Goal: Feedback & Contribution: Contribute content

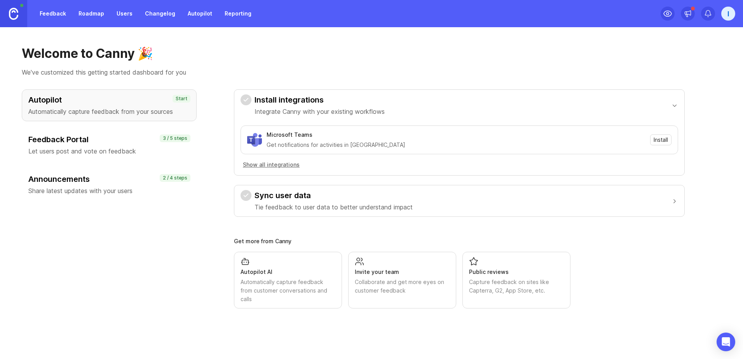
click at [734, 9] on div "I" at bounding box center [728, 14] width 14 height 14
click at [562, 56] on h1 "Welcome to Canny 🎉" at bounding box center [372, 54] width 700 height 16
click at [91, 13] on link "Roadmap" at bounding box center [91, 14] width 35 height 14
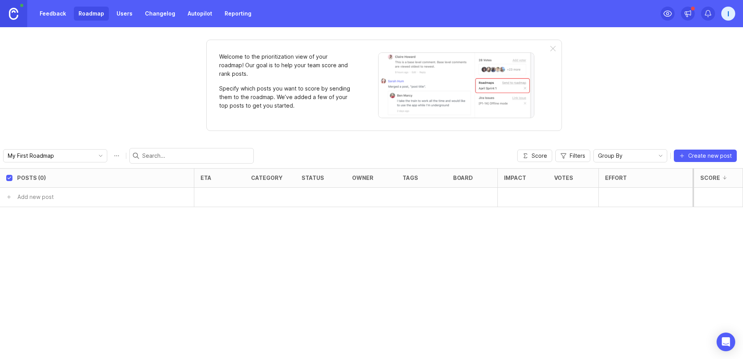
click at [132, 14] on link "Users" at bounding box center [124, 14] width 25 height 14
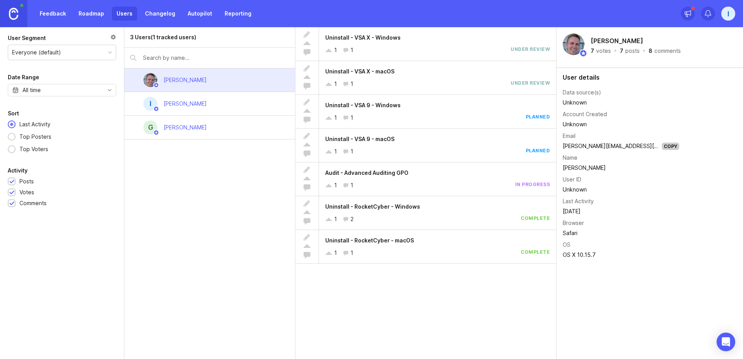
click at [220, 103] on div "I [PERSON_NAME]" at bounding box center [209, 104] width 171 height 24
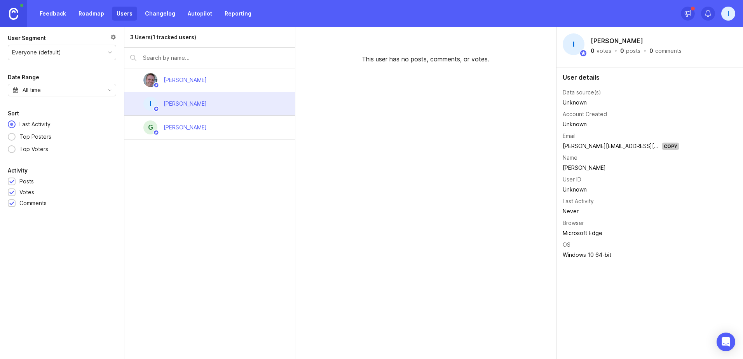
click at [260, 133] on div "G [PERSON_NAME]" at bounding box center [209, 128] width 171 height 24
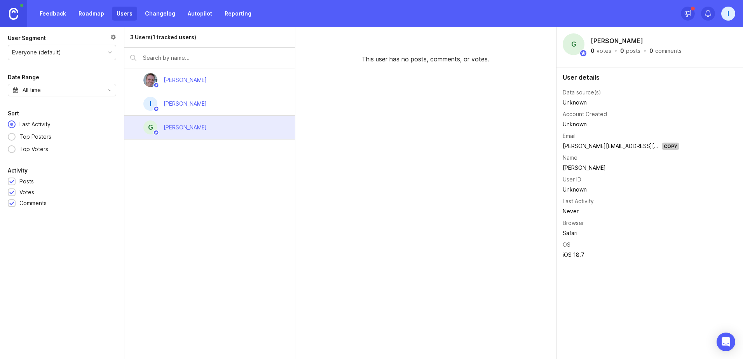
click at [253, 71] on div "[PERSON_NAME]" at bounding box center [209, 80] width 171 height 24
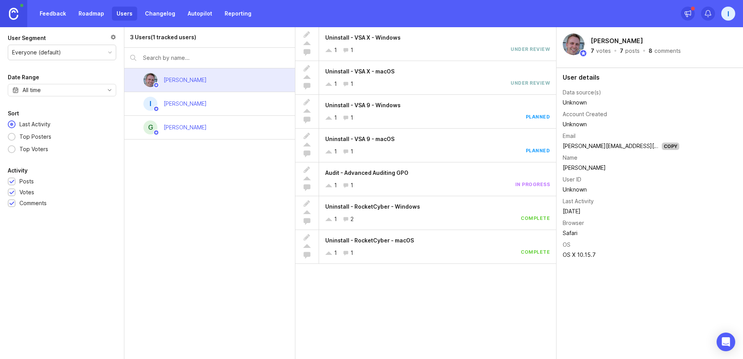
click at [99, 14] on link "Roadmap" at bounding box center [91, 14] width 35 height 14
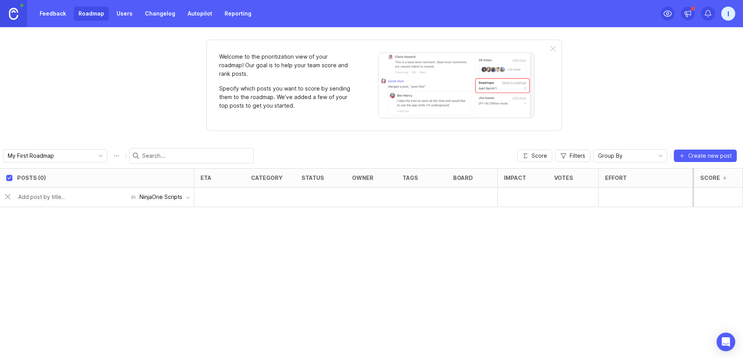
click at [157, 199] on div "NinjaOne Scripts" at bounding box center [161, 197] width 43 height 9
click at [161, 228] on li "Rewst Automations" at bounding box center [165, 227] width 58 height 14
click at [64, 196] on input "text" at bounding box center [69, 197] width 103 height 9
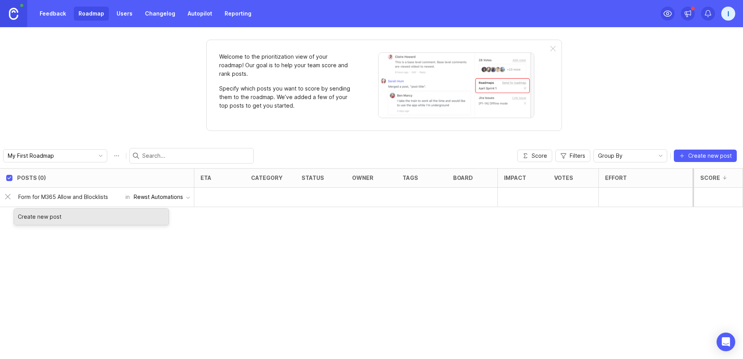
type input "Form for M365 Allow and Blocklists"
click at [232, 231] on div "Posts (0) eta category status owner tags board Impact Votes Effort Score Form f…" at bounding box center [371, 263] width 743 height 191
click at [208, 198] on div at bounding box center [219, 197] width 51 height 19
click at [260, 192] on div at bounding box center [270, 197] width 51 height 19
click at [80, 197] on input "Form for M365 Allow and Blocklists" at bounding box center [69, 197] width 103 height 9
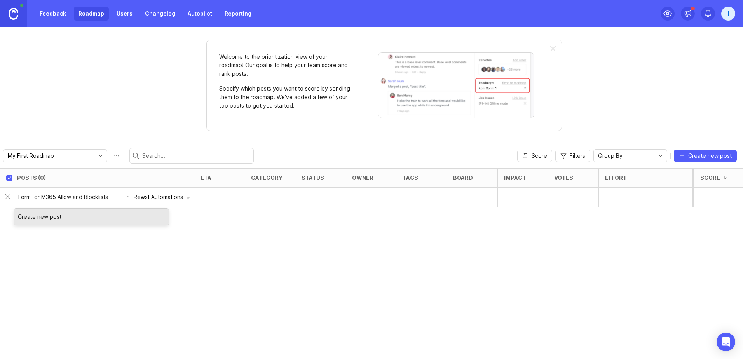
click at [87, 216] on div "Create new post" at bounding box center [91, 217] width 155 height 16
click at [84, 195] on input "Form for M365 Allow and Blocklists" at bounding box center [69, 197] width 103 height 9
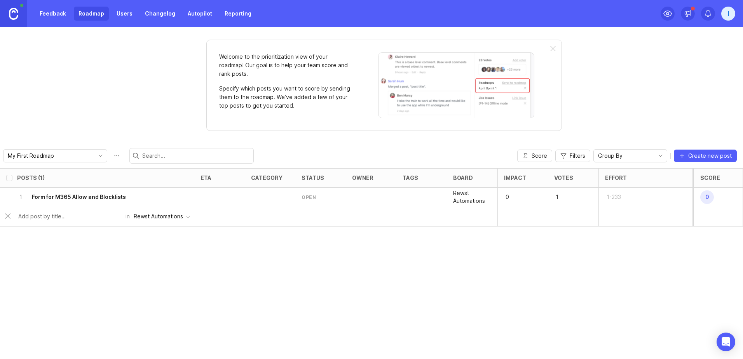
click at [306, 195] on div "open" at bounding box center [309, 197] width 14 height 7
click at [717, 197] on p "0" at bounding box center [711, 197] width 24 height 17
click at [183, 198] on icon "delete post" at bounding box center [183, 197] width 7 height 8
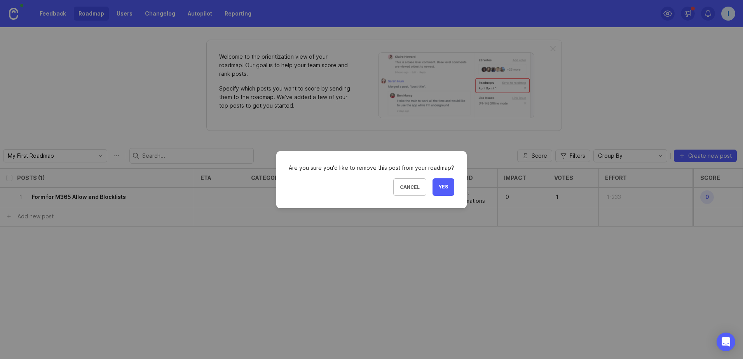
click at [439, 187] on span "Yes" at bounding box center [443, 187] width 9 height 7
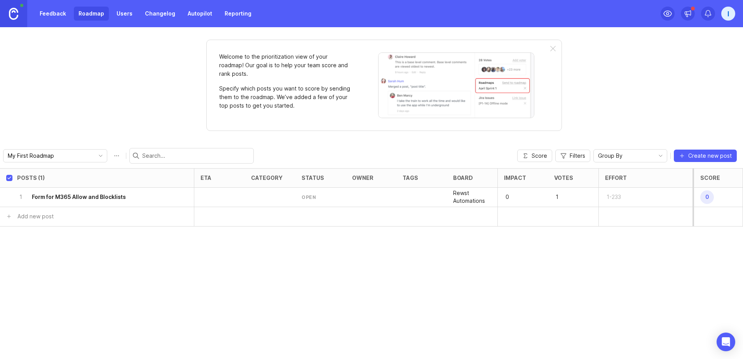
checkbox input "true"
click at [234, 13] on link "Reporting" at bounding box center [238, 14] width 36 height 14
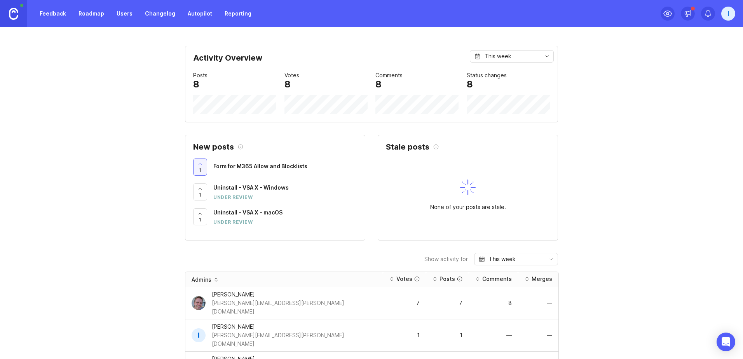
click at [52, 11] on link "Feedback" at bounding box center [53, 14] width 36 height 14
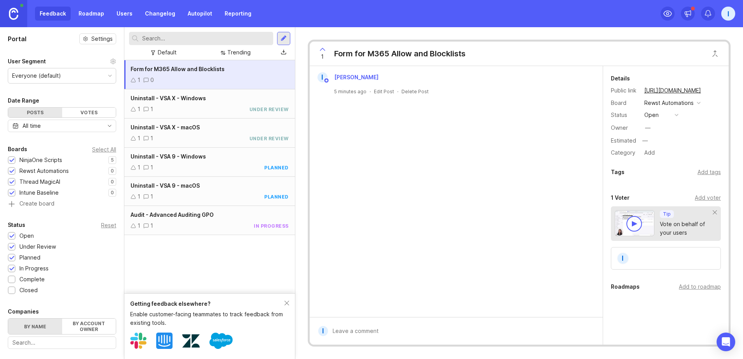
click at [215, 75] on div "Form for M365 Allow and Blocklists 1 0" at bounding box center [209, 74] width 171 height 29
click at [211, 78] on div "1 0" at bounding box center [210, 80] width 158 height 9
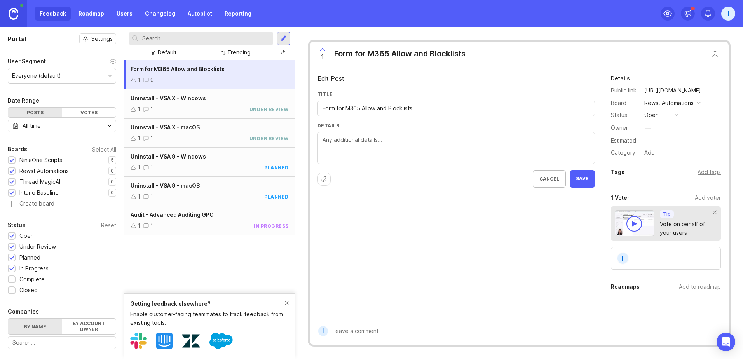
click at [324, 181] on icon at bounding box center [324, 179] width 6 height 6
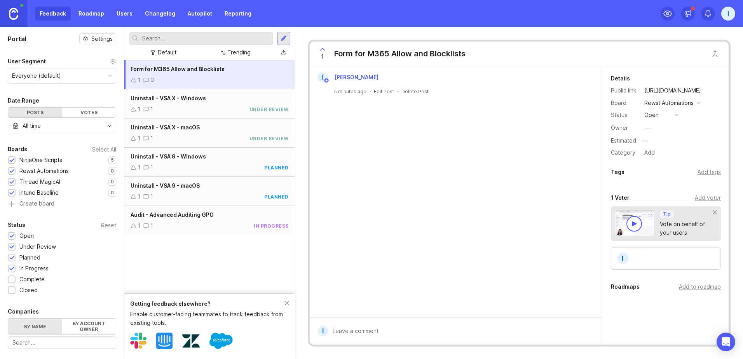
click at [213, 104] on div "Uninstall - VSA X - Windows 1 1 under review" at bounding box center [209, 103] width 171 height 29
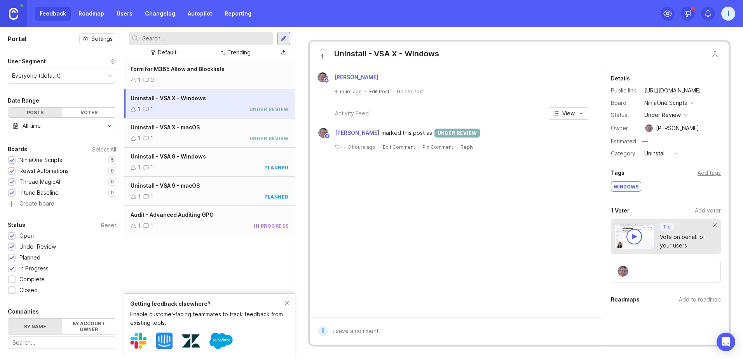
click at [213, 70] on span "Form for M365 Allow and Blocklists" at bounding box center [178, 69] width 94 height 7
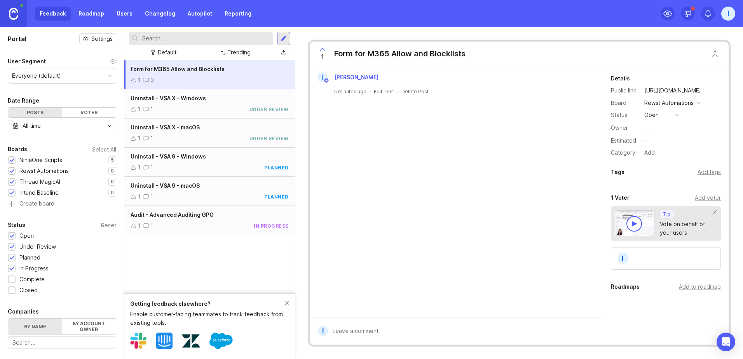
click at [203, 283] on div "Form for M365 Allow and Blocklists 1 0 Uninstall - VSA X - Windows 1 1 under re…" at bounding box center [209, 176] width 171 height 233
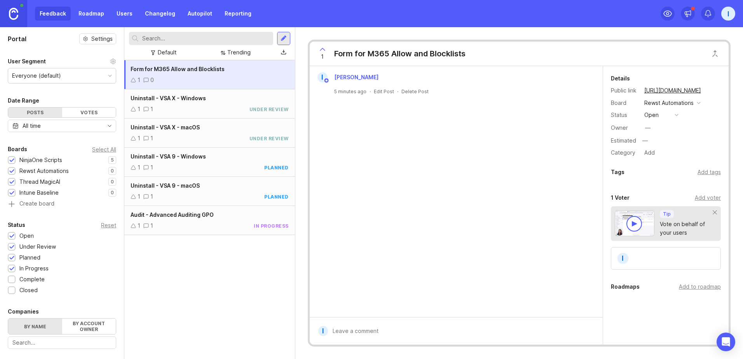
click at [187, 290] on div "Form for M365 Allow and Blocklists 1 0 Uninstall - VSA X - Windows 1 1 under re…" at bounding box center [209, 209] width 171 height 299
click at [730, 341] on icon "Open Intercom Messenger" at bounding box center [725, 342] width 9 height 10
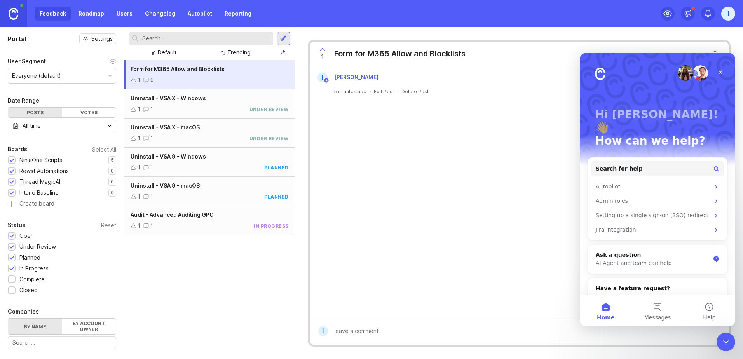
click at [609, 30] on div "1 Form for M365 Allow and Blocklists I [PERSON_NAME] 5 minutes ago · Edit Post …" at bounding box center [519, 193] width 448 height 332
click at [185, 11] on link "Autopilot" at bounding box center [200, 14] width 34 height 14
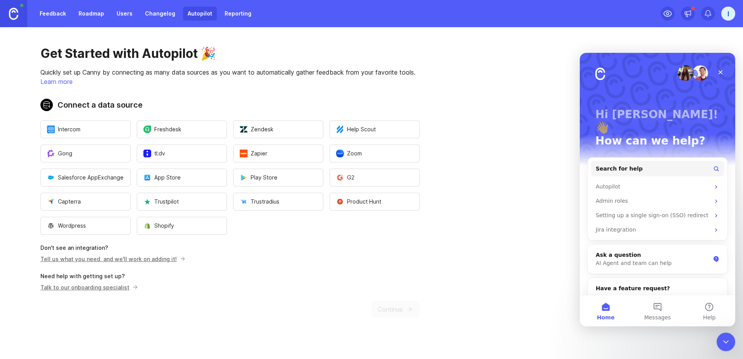
click at [159, 13] on link "Changelog" at bounding box center [160, 14] width 40 height 14
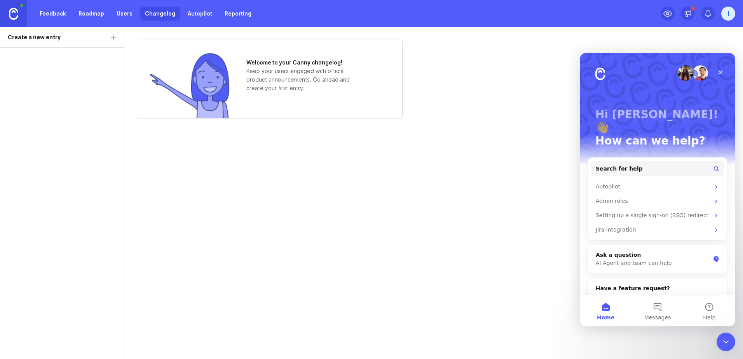
click at [129, 13] on link "Users" at bounding box center [124, 14] width 25 height 14
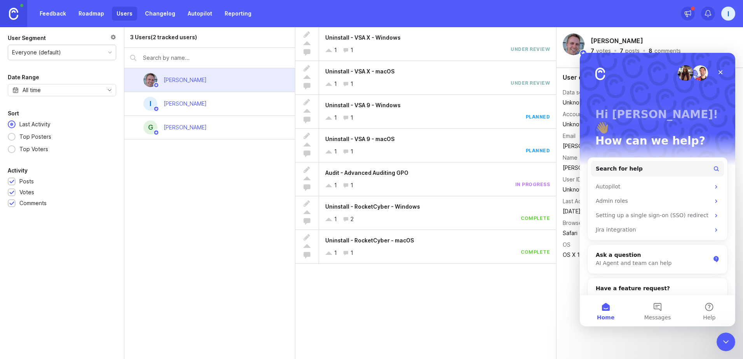
click at [90, 10] on link "Roadmap" at bounding box center [91, 14] width 35 height 14
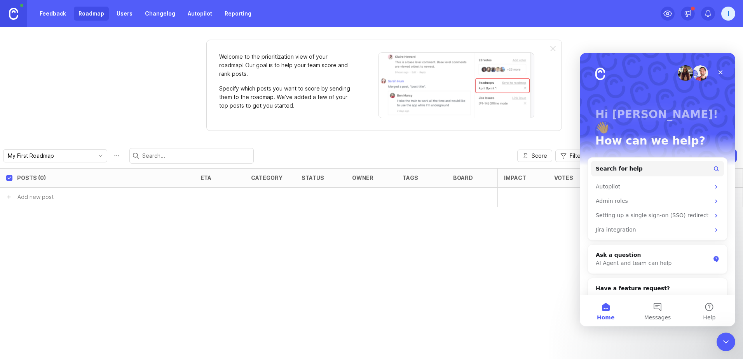
click at [48, 12] on link "Feedback" at bounding box center [53, 14] width 36 height 14
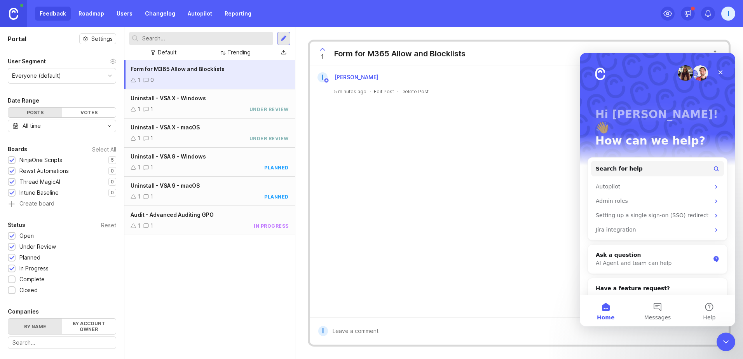
click at [157, 103] on div "Uninstall - VSA X - Windows 1 1 under review" at bounding box center [209, 103] width 171 height 29
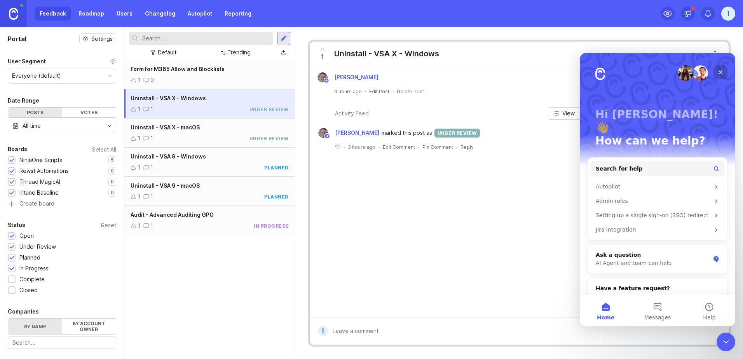
click at [719, 73] on icon "Close" at bounding box center [720, 72] width 6 height 6
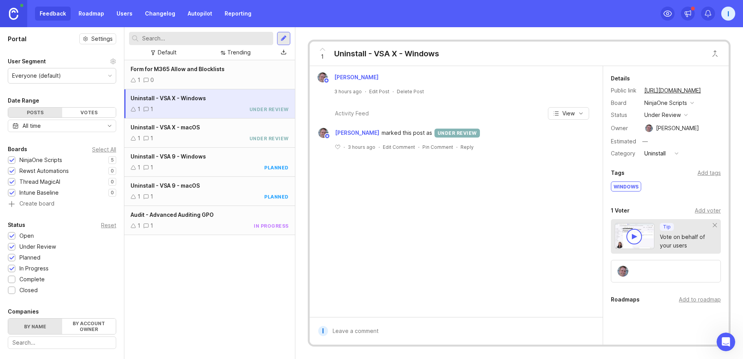
click at [194, 73] on div "Form for M365 Allow and Blocklists" at bounding box center [210, 69] width 158 height 9
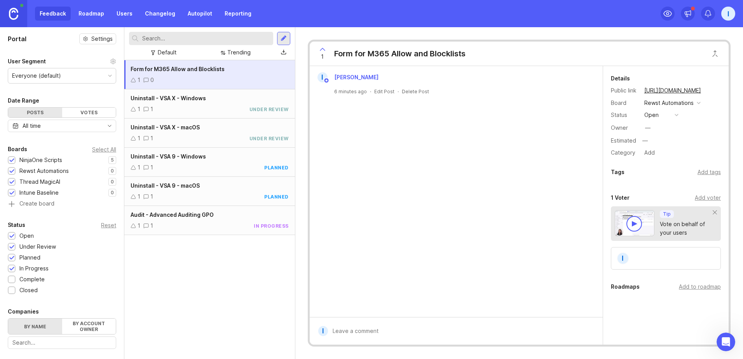
click at [644, 328] on div "Details Public link [URL][DOMAIN_NAME] Board Rewst Automations Status open Owne…" at bounding box center [666, 215] width 126 height 299
click at [537, 330] on div at bounding box center [462, 331] width 268 height 15
click at [673, 115] on button "open" at bounding box center [661, 115] width 39 height 10
click at [664, 173] on div "in progress" at bounding box center [663, 172] width 35 height 7
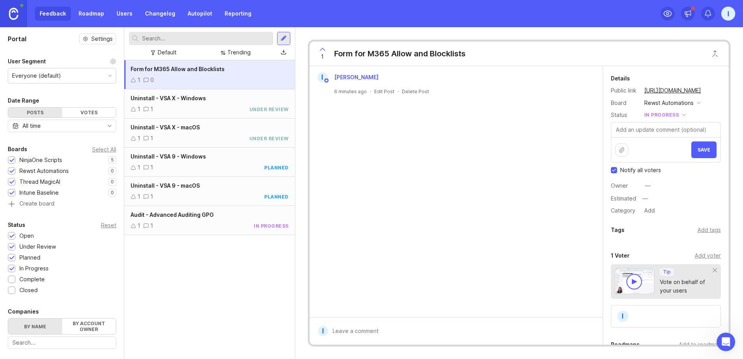
click at [464, 136] on div "I [PERSON_NAME] 6 minutes ago · Edit Post · Delete Post" at bounding box center [456, 191] width 293 height 251
click at [632, 169] on span "Notify all voters" at bounding box center [640, 170] width 41 height 8
click at [617, 169] on input "Notify all voters" at bounding box center [614, 170] width 6 height 6
checkbox input "false"
click at [702, 152] on span "Save" at bounding box center [704, 150] width 13 height 6
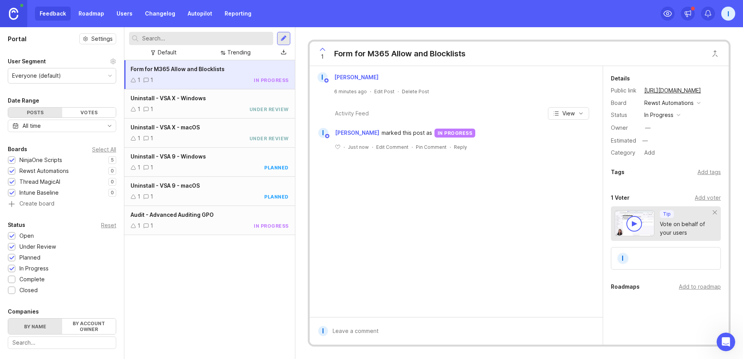
click at [218, 265] on div "Form for M365 Allow and Blocklists 1 1 in progress Uninstall - VSA X - Windows …" at bounding box center [209, 209] width 171 height 299
click at [179, 256] on div "Form for M365 Allow and Blocklists 1 1 in progress Uninstall - VSA X - Windows …" at bounding box center [209, 209] width 171 height 299
click at [286, 40] on div at bounding box center [284, 38] width 6 height 7
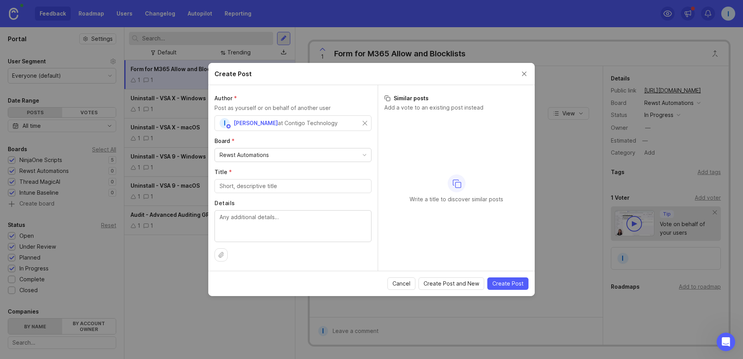
click at [522, 73] on button "Close create post modal" at bounding box center [524, 74] width 9 height 9
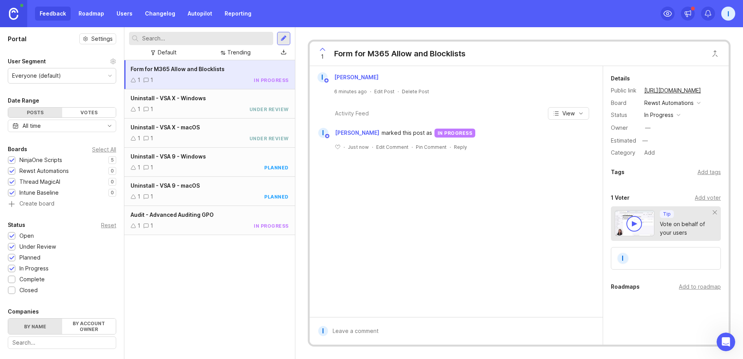
click at [238, 75] on div "Form for M365 Allow and Blocklists 1 1 in progress" at bounding box center [209, 74] width 171 height 29
click at [200, 73] on div "Form for M365 Allow and Blocklists" at bounding box center [210, 69] width 158 height 9
drag, startPoint x: 213, startPoint y: 80, endPoint x: 266, endPoint y: 70, distance: 53.8
click at [266, 70] on div "Form for M365 Allow and Blocklists" at bounding box center [210, 69] width 158 height 9
click at [274, 80] on div "in progress" at bounding box center [271, 80] width 35 height 7
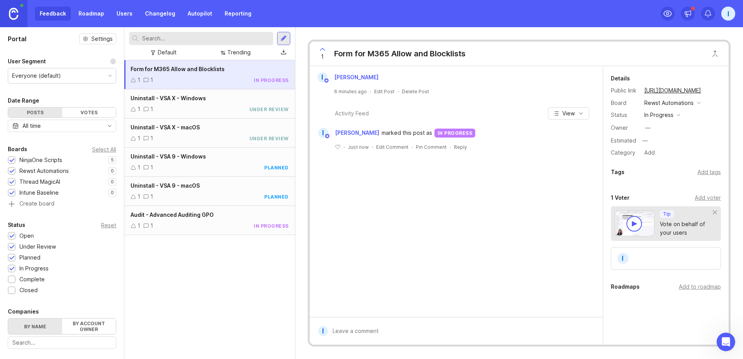
click at [439, 52] on div "Form for M365 Allow and Blocklists" at bounding box center [399, 53] width 131 height 11
click at [368, 54] on div "Form for M365 Allow and Blocklists" at bounding box center [399, 53] width 131 height 11
click at [350, 51] on div "Form for M365 Allow and Blocklists" at bounding box center [399, 53] width 131 height 11
click at [352, 52] on div "Form for M365 Allow and Blocklists" at bounding box center [399, 53] width 131 height 11
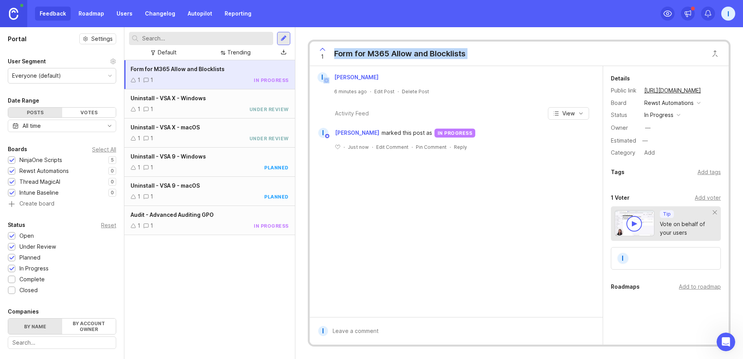
click at [352, 52] on div "Form for M365 Allow and Blocklists" at bounding box center [399, 53] width 131 height 11
drag, startPoint x: 352, startPoint y: 52, endPoint x: 479, endPoint y: 56, distance: 127.1
click at [479, 56] on div "1 Form for M365 Allow and Blocklists" at bounding box center [519, 54] width 419 height 24
click at [422, 91] on div "Delete Post" at bounding box center [415, 91] width 27 height 7
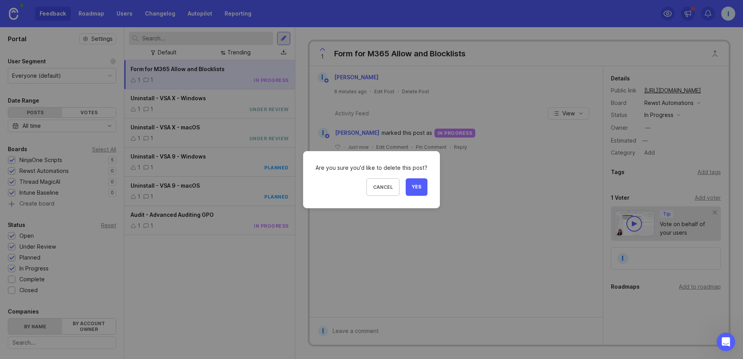
click at [426, 182] on button "Yes" at bounding box center [417, 186] width 22 height 17
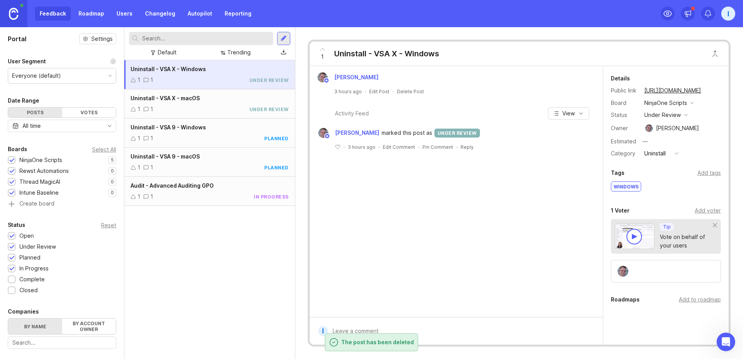
click at [283, 36] on div at bounding box center [284, 38] width 6 height 7
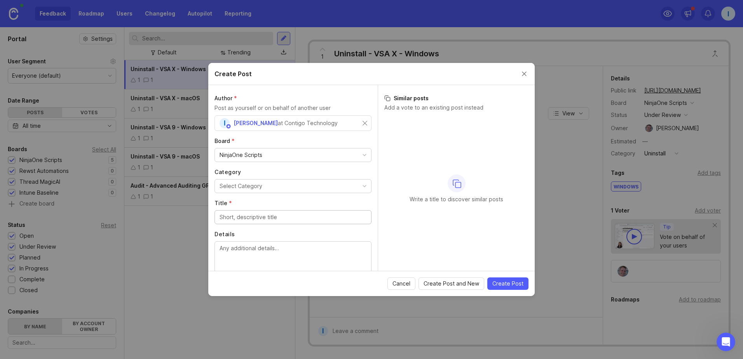
click at [338, 156] on div "NinjaOne Scripts" at bounding box center [293, 154] width 156 height 13
click at [294, 187] on input "Title *" at bounding box center [293, 186] width 147 height 9
click at [318, 181] on div at bounding box center [293, 186] width 157 height 14
type input "Form - M365 Allow and Block List"
click at [261, 219] on textarea "Details" at bounding box center [293, 226] width 147 height 26
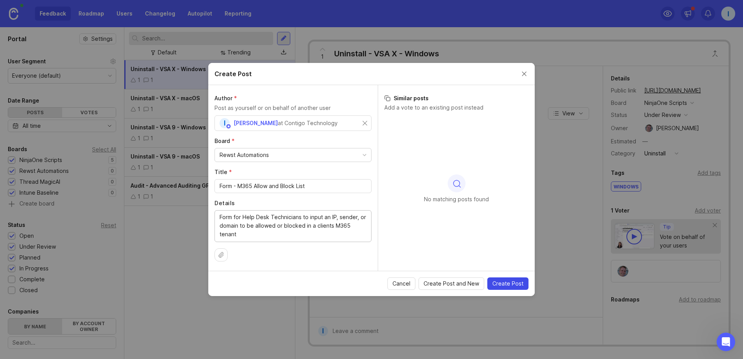
type textarea "Form for Help Desk Technicians to input an IP, sender, or domain to be allowed …"
click at [510, 285] on span "Create Post" at bounding box center [507, 284] width 31 height 8
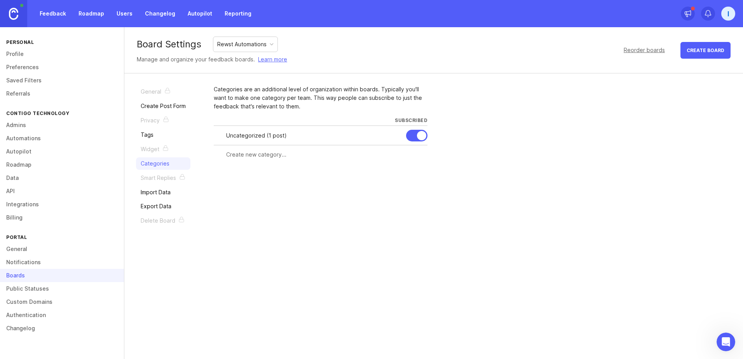
click at [156, 132] on link "Tags" at bounding box center [163, 135] width 54 height 12
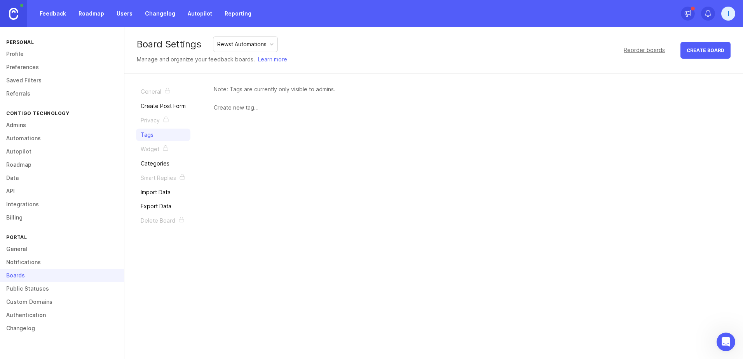
click at [157, 158] on link "Categories" at bounding box center [163, 163] width 54 height 12
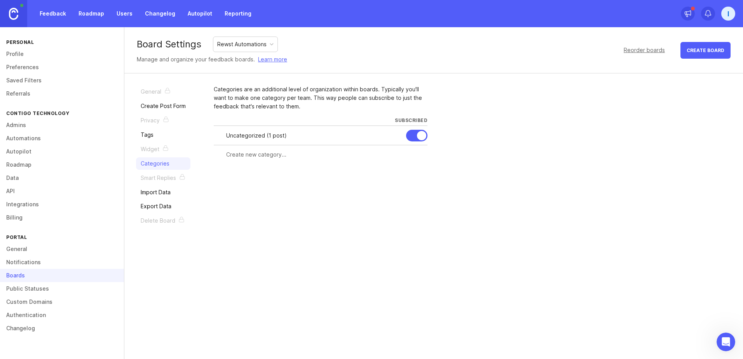
click at [258, 155] on input "text" at bounding box center [324, 154] width 197 height 9
drag, startPoint x: 223, startPoint y: 88, endPoint x: 414, endPoint y: 89, distance: 190.8
click at [414, 89] on div "Categories are an additional level of organization within boards. Typically you…" at bounding box center [321, 98] width 214 height 26
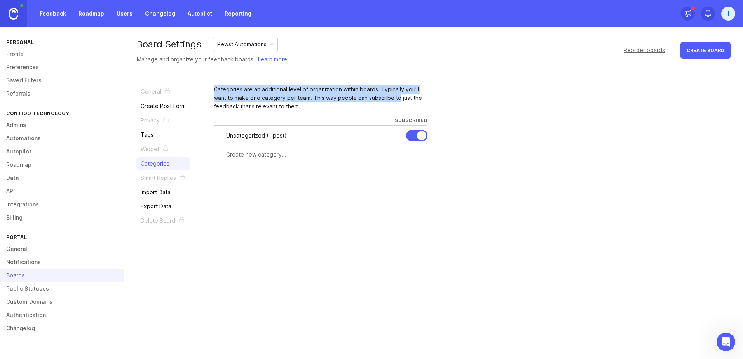
drag, startPoint x: 414, startPoint y: 89, endPoint x: 208, endPoint y: 86, distance: 206.0
click at [208, 86] on div "General Create Post Form Privacy Tags Widget Categories Smart Replies Import Da…" at bounding box center [433, 156] width 619 height 166
drag, startPoint x: 208, startPoint y: 86, endPoint x: 276, endPoint y: 100, distance: 70.4
click at [276, 100] on div "Categories are an additional level of organization within boards. Typically you…" at bounding box center [321, 98] width 214 height 26
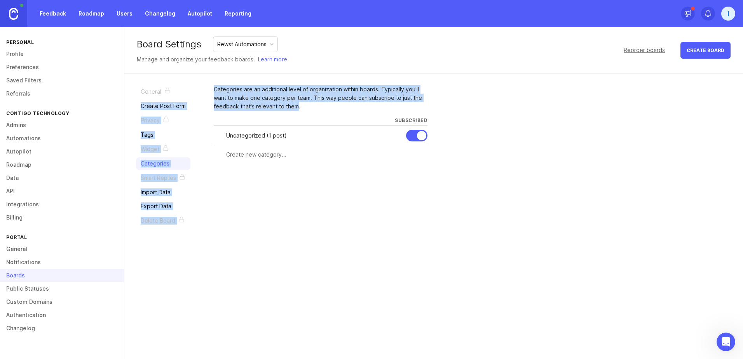
drag, startPoint x: 228, startPoint y: 88, endPoint x: 199, endPoint y: 81, distance: 29.7
click at [199, 81] on div "General Create Post Form Privacy Tags Widget Categories Smart Replies Import Da…" at bounding box center [433, 156] width 619 height 166
drag, startPoint x: 199, startPoint y: 81, endPoint x: 278, endPoint y: 92, distance: 80.1
click at [278, 92] on div "Categories are an additional level of organization within boards. Typically you…" at bounding box center [321, 98] width 214 height 26
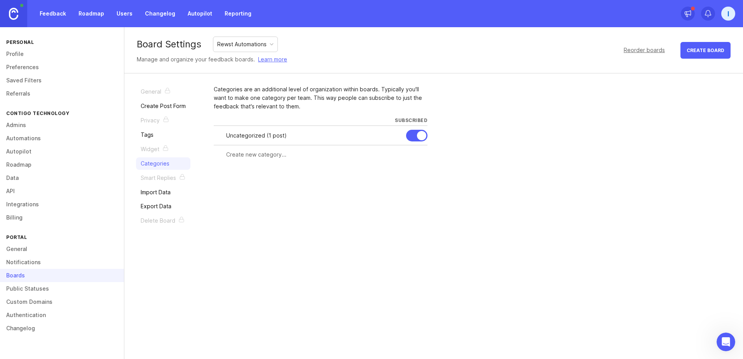
click at [274, 158] on input "text" at bounding box center [324, 154] width 197 height 9
click at [273, 48] on div "Rewst Automations" at bounding box center [245, 44] width 64 height 15
click at [262, 48] on div "NinjaOne Scripts" at bounding box center [242, 44] width 58 height 15
click at [260, 149] on div at bounding box center [321, 154] width 214 height 15
type input "Forms"
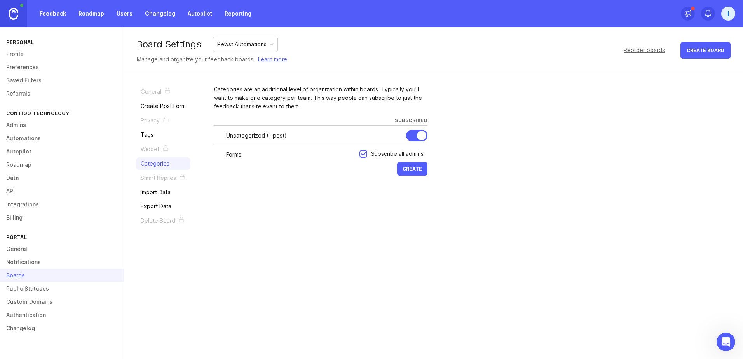
click at [417, 170] on span "Create" at bounding box center [412, 169] width 19 height 6
click at [267, 173] on input "text" at bounding box center [290, 174] width 129 height 9
type input "Workflows"
click at [397, 182] on button "Create" at bounding box center [412, 189] width 30 height 14
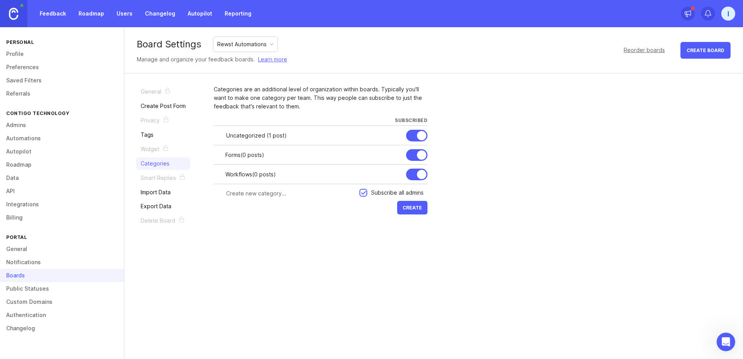
click at [285, 197] on input "text" at bounding box center [290, 193] width 129 height 9
type input "App Platform"
click at [420, 211] on button "Create" at bounding box center [412, 208] width 30 height 14
click at [63, 13] on link "Feedback" at bounding box center [53, 14] width 36 height 14
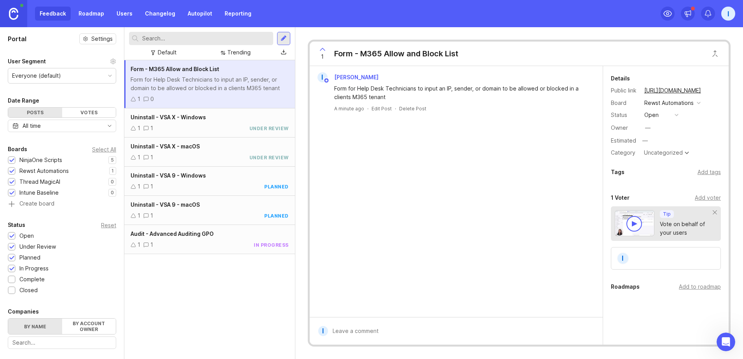
click at [211, 84] on div "Form for Help Desk Technicians to input an IP, sender, or domain to be allowed …" at bounding box center [210, 83] width 158 height 17
click at [681, 153] on div "Uncategorized" at bounding box center [663, 152] width 39 height 5
click at [651, 128] on div "—" at bounding box center [648, 128] width 10 height 10
click at [680, 115] on button "open" at bounding box center [661, 115] width 39 height 10
click at [668, 175] on div "in progress" at bounding box center [663, 172] width 35 height 7
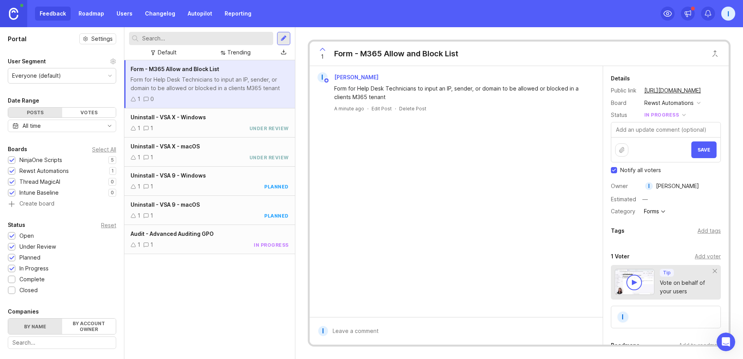
click at [700, 150] on span "Save" at bounding box center [704, 150] width 13 height 6
